Goal: Check status

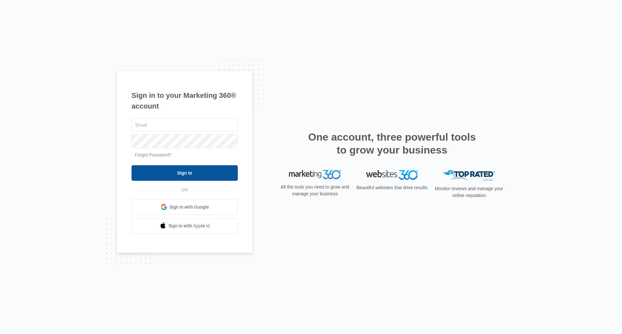
type input "[PERSON_NAME][EMAIL_ADDRESS][DOMAIN_NAME]"
click at [195, 172] on input "Sign In" at bounding box center [185, 173] width 106 height 16
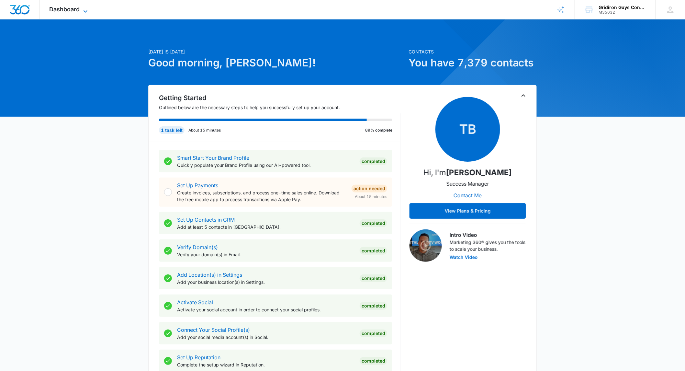
click at [84, 8] on icon at bounding box center [86, 11] width 8 height 8
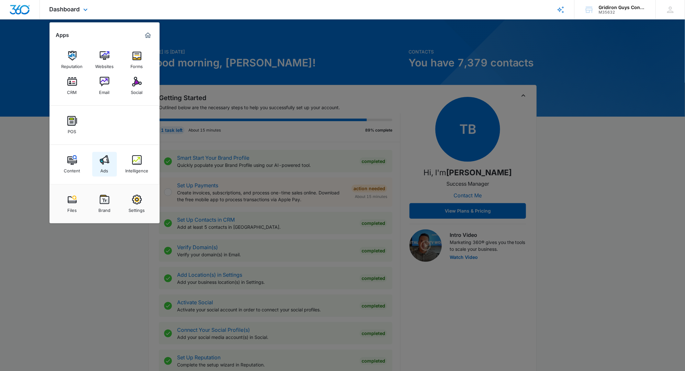
click at [105, 160] on img at bounding box center [105, 160] width 10 height 10
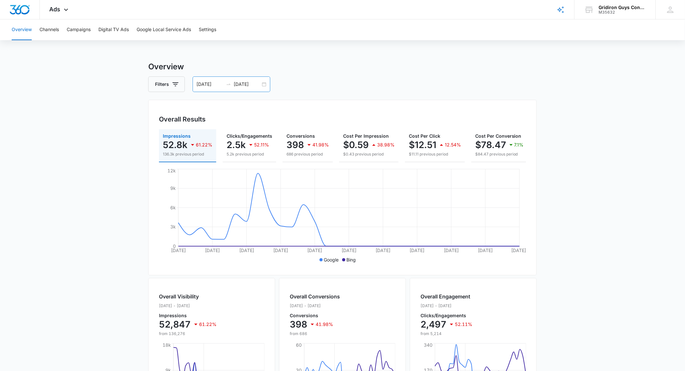
click at [265, 85] on div "[DATE] [DATE]" at bounding box center [232, 84] width 78 height 16
drag, startPoint x: 299, startPoint y: 79, endPoint x: 262, endPoint y: 61, distance: 41.0
click at [262, 61] on h3 "Overview" at bounding box center [342, 67] width 389 height 12
click at [218, 85] on input "[DATE]" at bounding box center [210, 84] width 27 height 7
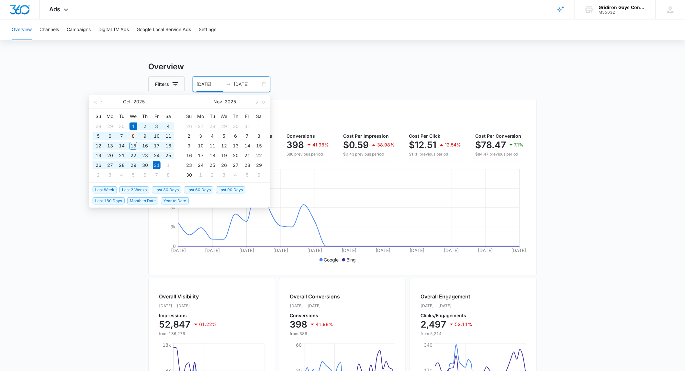
type input "[DATE]"
click at [132, 136] on div "8" at bounding box center [134, 136] width 8 height 8
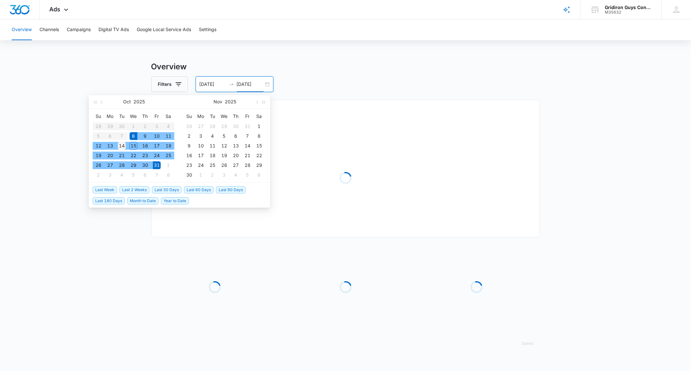
type input "[DATE]"
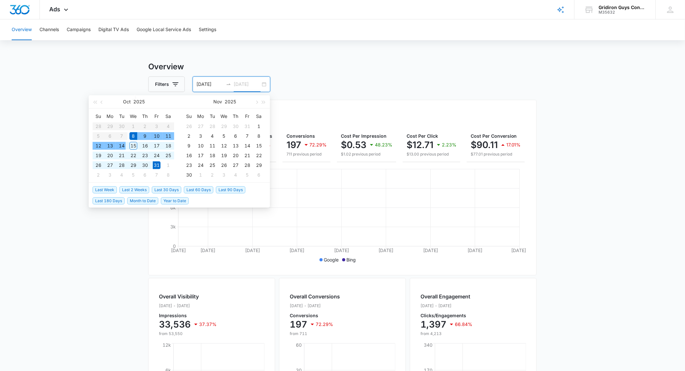
click at [124, 145] on div "14" at bounding box center [122, 146] width 8 height 8
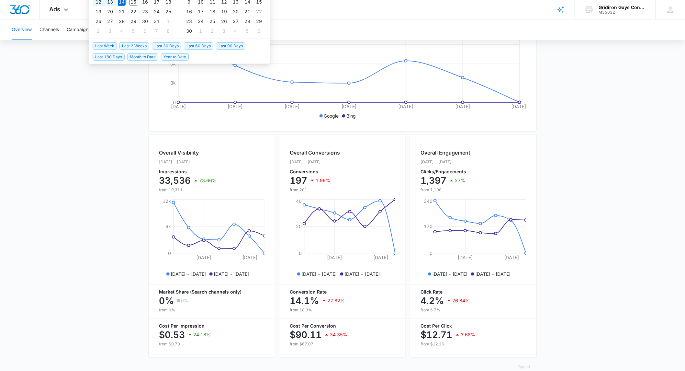
click at [70, 234] on main "Overview Filters [DATE] [DATE] Overall Results Impressions 33.5k 73.66% 19.3k p…" at bounding box center [342, 149] width 685 height 465
